Goal: Task Accomplishment & Management: Complete application form

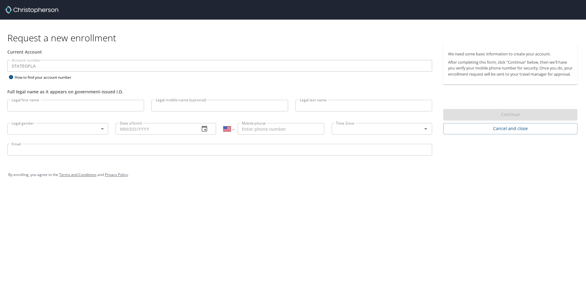
select select "US"
click at [81, 104] on input "Legal first name" at bounding box center [75, 106] width 137 height 12
type input "Caitlin"
type input "Rose"
type input "[PERSON_NAME]"
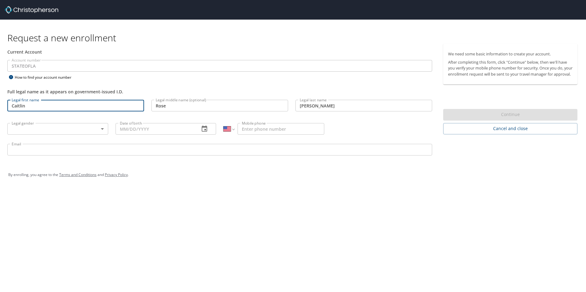
type input "[PHONE_NUMBER]"
type input "[EMAIL_ADDRESS][DOMAIN_NAME]"
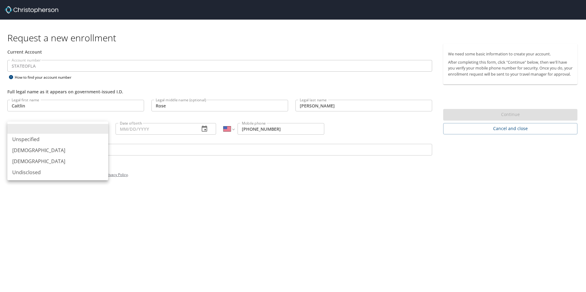
click at [83, 132] on body "Request a new enrollment Current Account Account number STATEOFLA Account numbe…" at bounding box center [293, 146] width 586 height 292
click at [44, 159] on li "[DEMOGRAPHIC_DATA]" at bounding box center [57, 161] width 101 height 11
type input "[DEMOGRAPHIC_DATA]"
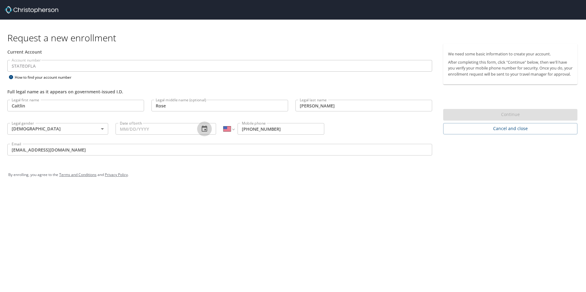
click at [206, 131] on icon "button" at bounding box center [205, 129] width 6 height 6
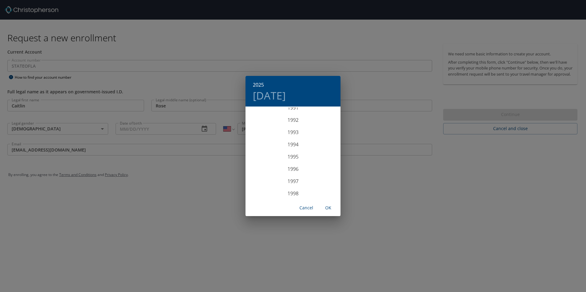
scroll to position [1140, 0]
click at [287, 175] on div "1997" at bounding box center [292, 175] width 95 height 12
click at [323, 166] on div "Sep" at bounding box center [325, 164] width 32 height 23
click at [282, 172] on p "23" at bounding box center [280, 172] width 4 height 4
click at [330, 208] on span "OK" at bounding box center [328, 208] width 15 height 8
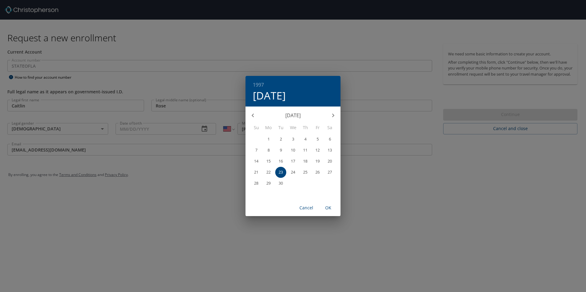
type input "[DATE]"
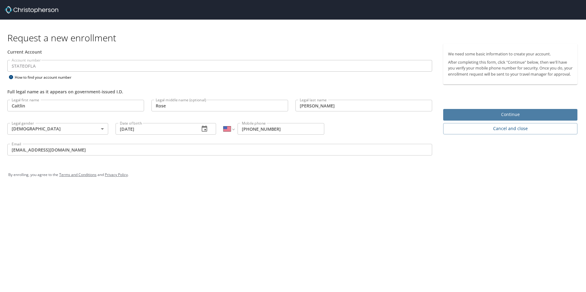
click at [487, 119] on span "Continue" at bounding box center [510, 115] width 124 height 8
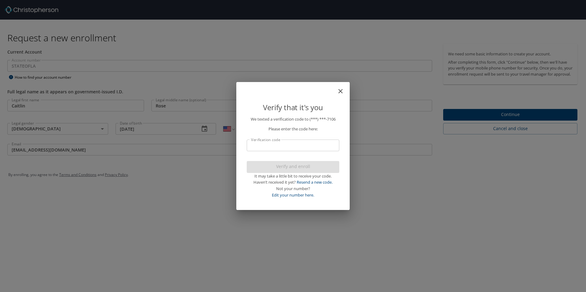
click at [266, 149] on input "Verification code" at bounding box center [293, 146] width 93 height 12
type input "6"
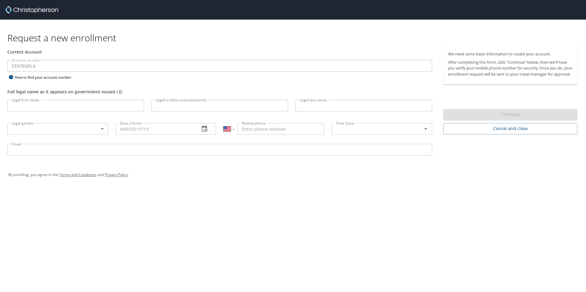
select select "US"
click at [97, 106] on input "Legal first name" at bounding box center [75, 106] width 137 height 12
type input "Caitlin"
type input "Rose"
type input "[PERSON_NAME]"
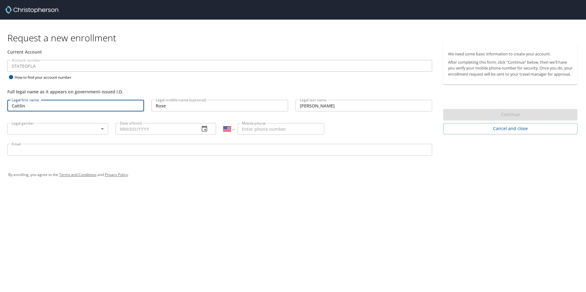
type input "[DATE]"
type input "[PHONE_NUMBER]"
type input "[EMAIL_ADDRESS][DOMAIN_NAME]"
click at [82, 130] on body "Request a new enrollment Current Account Account number STATEOFLA Account numbe…" at bounding box center [293, 146] width 586 height 292
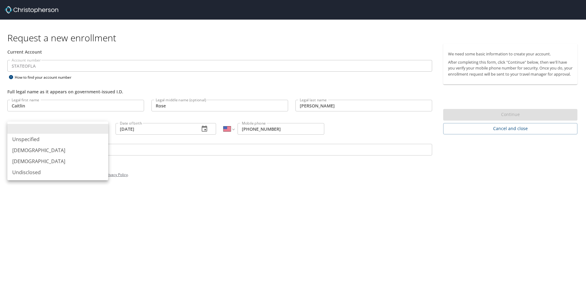
click at [60, 159] on li "[DEMOGRAPHIC_DATA]" at bounding box center [57, 161] width 101 height 11
type input "[DEMOGRAPHIC_DATA]"
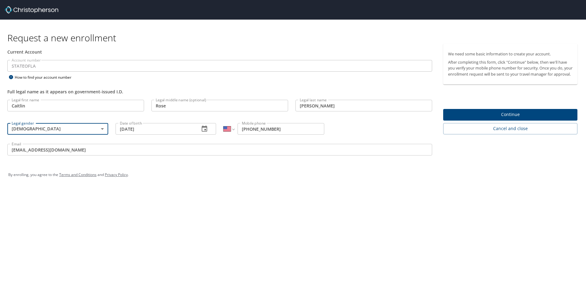
click at [530, 119] on span "Continue" at bounding box center [510, 115] width 124 height 8
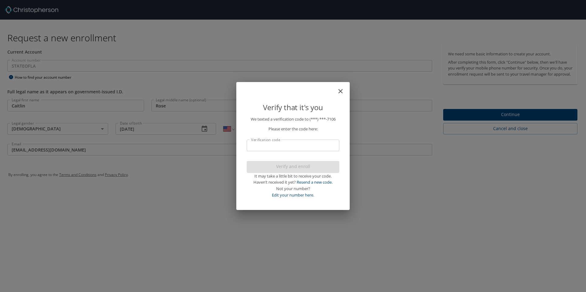
click at [321, 150] on input "Verification code" at bounding box center [293, 146] width 93 height 12
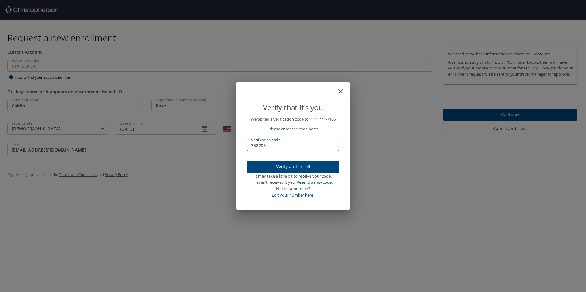
type input "358205"
click at [332, 164] on span "Verify and enroll" at bounding box center [293, 167] width 83 height 8
